Goal: Information Seeking & Learning: Check status

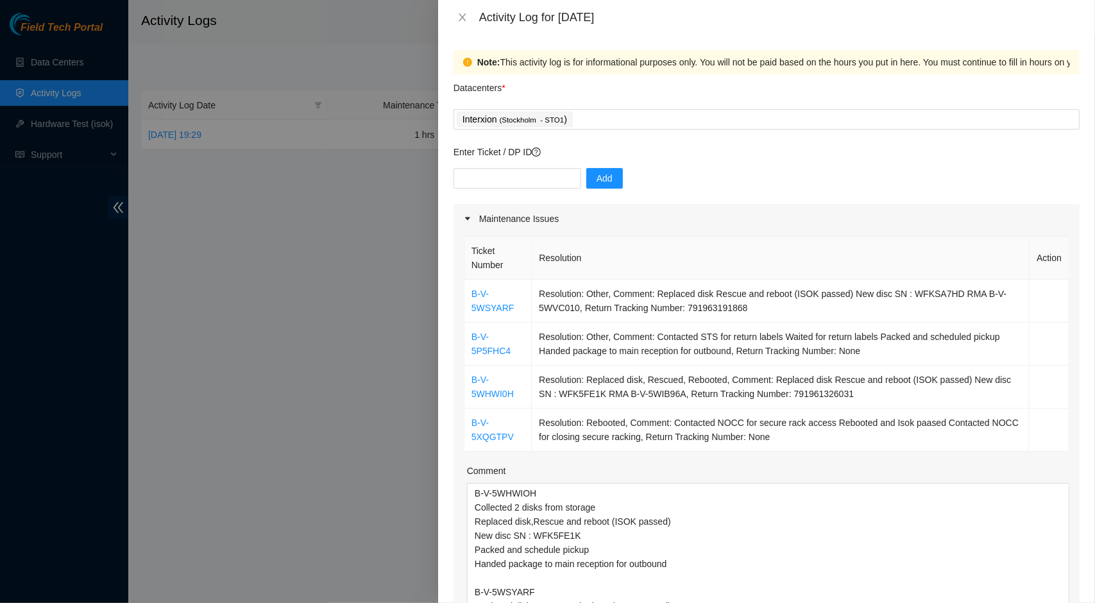
scroll to position [179, 0]
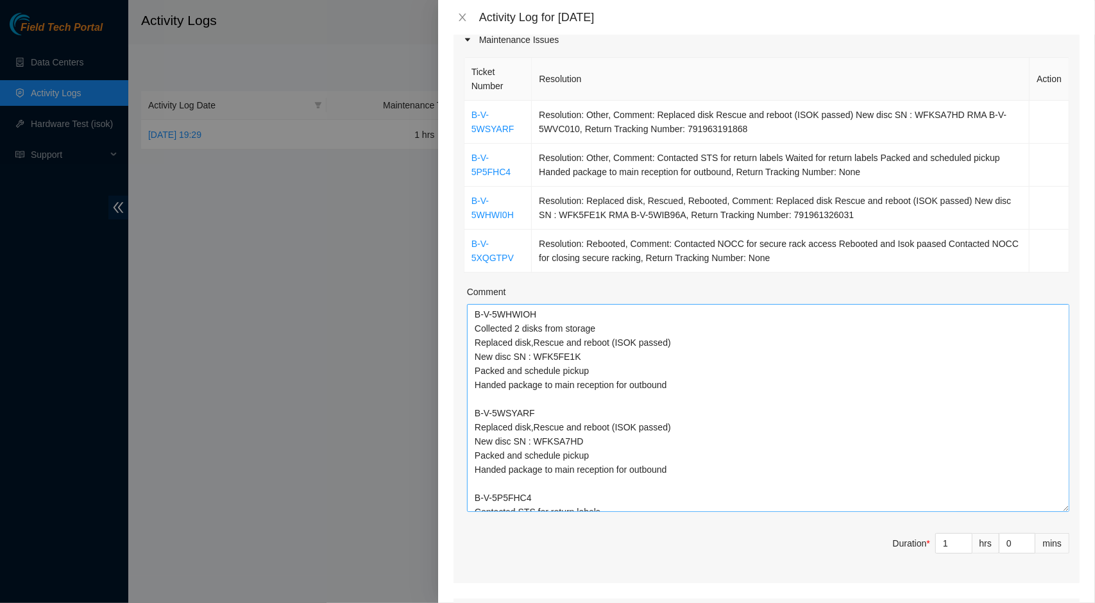
drag, startPoint x: 475, startPoint y: 411, endPoint x: 681, endPoint y: 470, distance: 214.1
click at [681, 470] on textarea "B-V-5WHWIOH Collected 2 disks from storage Replaced disk,Rescue and reboot (ISO…" at bounding box center [768, 408] width 602 height 208
click at [584, 378] on textarea "B-V-5WHWIOH Collected 2 disks from storage Replaced disk,Rescue and reboot (ISO…" at bounding box center [768, 408] width 602 height 208
drag, startPoint x: 530, startPoint y: 413, endPoint x: 466, endPoint y: 410, distance: 64.2
click at [466, 410] on div "Ticket Number Resolution Action B-V-5WSYARF Resolution: Other, Comment: Replace…" at bounding box center [767, 319] width 626 height 529
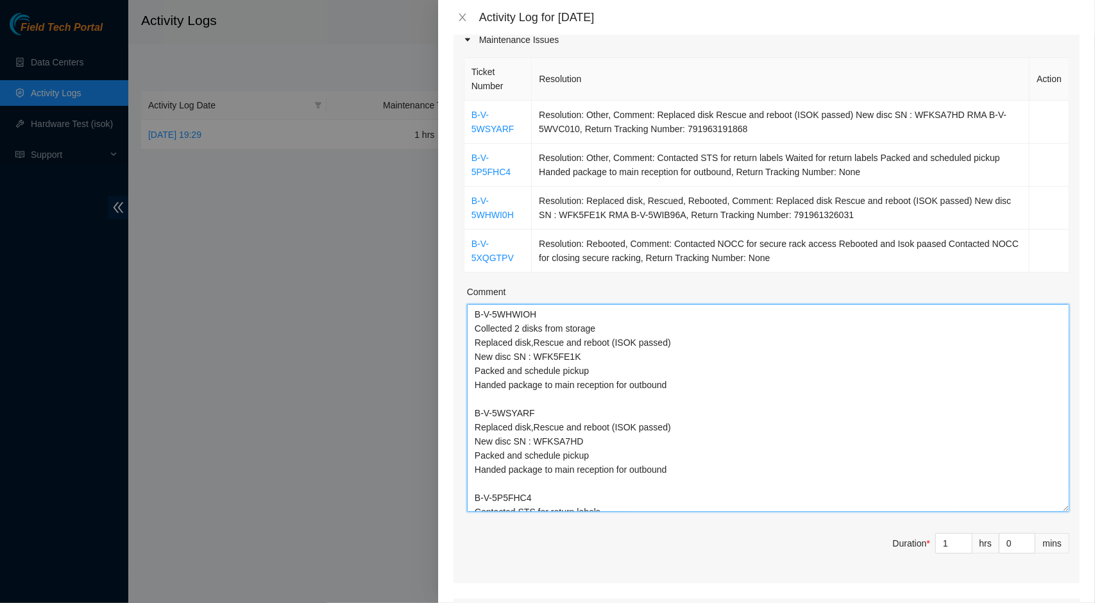
drag, startPoint x: 474, startPoint y: 428, endPoint x: 683, endPoint y: 472, distance: 213.2
click at [683, 472] on textarea "B-V-5WHWIOH Collected 2 disks from storage Replaced disk,Rescue and reboot (ISO…" at bounding box center [768, 408] width 602 height 208
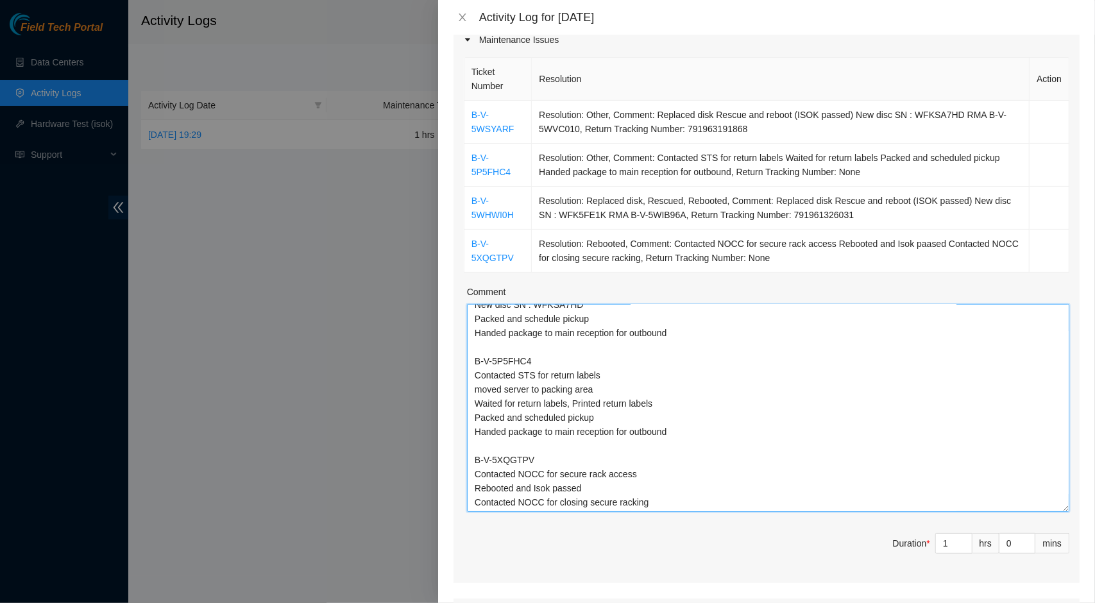
drag, startPoint x: 475, startPoint y: 359, endPoint x: 530, endPoint y: 359, distance: 54.5
click at [530, 359] on textarea "B-V-5WHWIOH Collected 2 disks from storage Replaced disk,Rescue and reboot (ISO…" at bounding box center [768, 408] width 602 height 208
drag, startPoint x: 474, startPoint y: 374, endPoint x: 680, endPoint y: 431, distance: 213.7
click at [680, 431] on textarea "B-V-5WHWIOH Collected 2 disks from storage Replaced disk,Rescue and reboot (ISO…" at bounding box center [768, 408] width 602 height 208
click at [516, 356] on textarea "B-V-5WHWIOH Collected 2 disks from storage Replaced disk,Rescue and reboot (ISO…" at bounding box center [768, 408] width 602 height 208
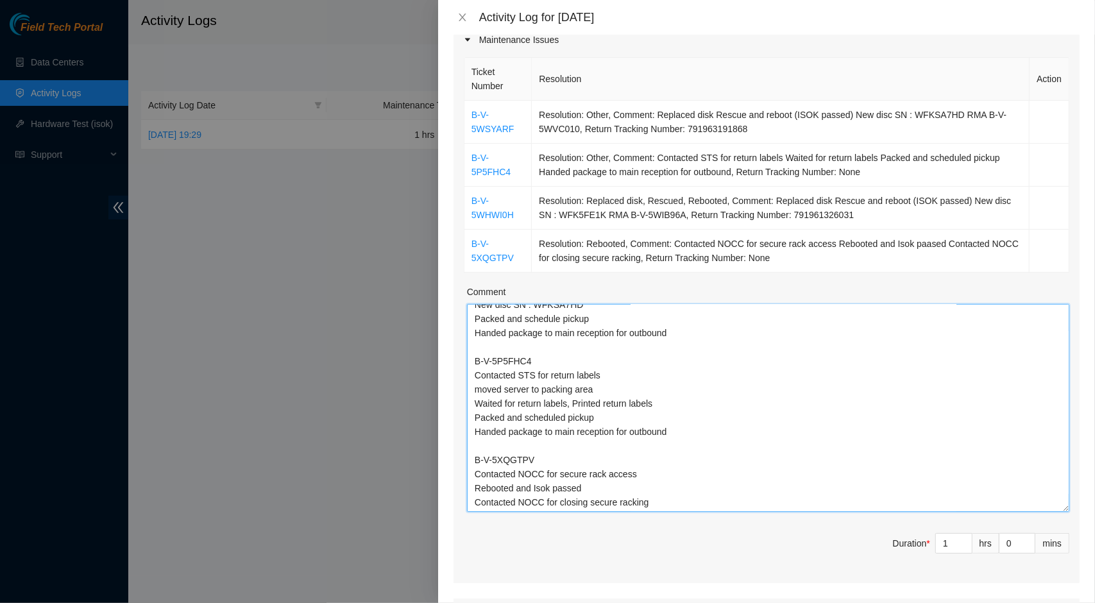
click at [516, 356] on textarea "B-V-5WHWIOH Collected 2 disks from storage Replaced disk,Rescue and reboot (ISO…" at bounding box center [768, 408] width 602 height 208
